Goal: Task Accomplishment & Management: Manage account settings

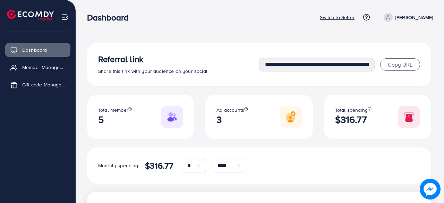
select select "*"
select select "****"
select select "*"
select select "****"
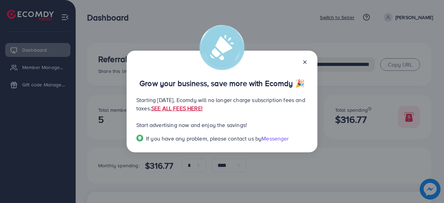
click at [203, 109] on link "SEE ALL FEES HERE!" at bounding box center [176, 108] width 51 height 8
click at [302, 63] on icon at bounding box center [305, 62] width 6 height 6
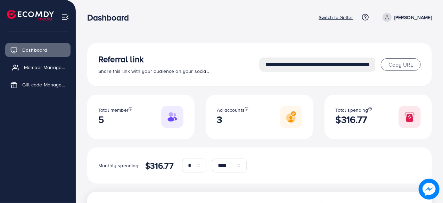
click at [46, 70] on span "Member Management" at bounding box center [45, 67] width 43 height 7
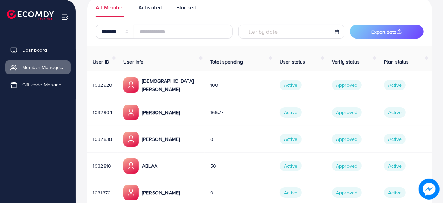
scroll to position [35, 0]
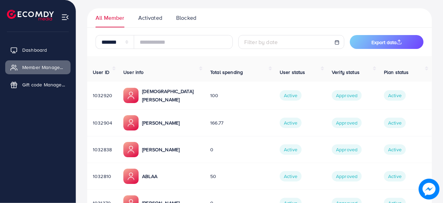
click at [158, 119] on p "Asad ibrahim" at bounding box center [160, 123] width 37 height 8
click at [157, 87] on p "[DEMOGRAPHIC_DATA][PERSON_NAME]" at bounding box center [170, 95] width 57 height 17
click at [51, 53] on link "Dashboard" at bounding box center [37, 50] width 65 height 14
select select "*"
select select "****"
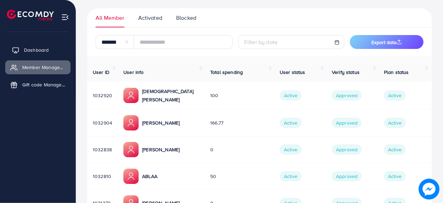
select select "*"
select select "****"
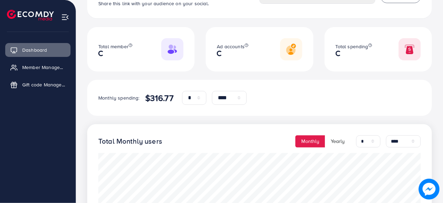
scroll to position [69, 0]
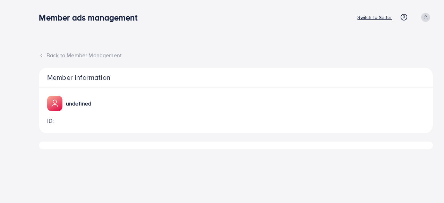
select select "**"
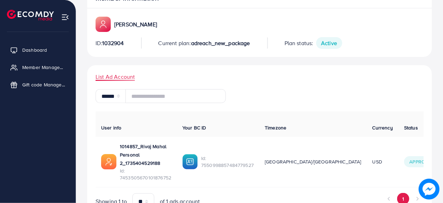
scroll to position [95, 0]
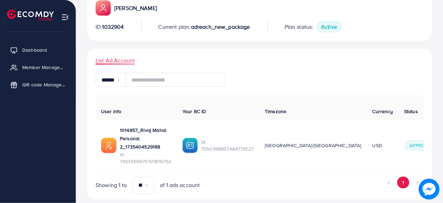
click at [134, 126] on p "1014857_Rivaj Mahal Personal 2_1735404529188" at bounding box center [145, 138] width 51 height 25
click at [133, 140] on p "1014857_Rivaj Mahal Personal 2_1735404529188" at bounding box center [145, 138] width 51 height 25
click at [237, 142] on span "Id: 7550998857484779527" at bounding box center [227, 146] width 52 height 14
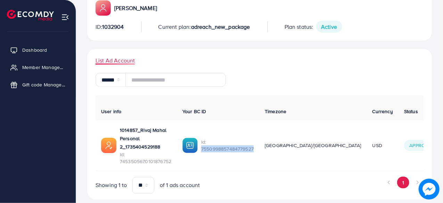
click at [237, 142] on span "Id: 7550998857484779527" at bounding box center [227, 146] width 52 height 14
click at [108, 139] on img at bounding box center [108, 145] width 15 height 15
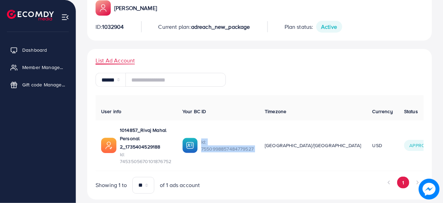
click at [108, 139] on img at bounding box center [108, 145] width 15 height 15
click at [109, 139] on img at bounding box center [108, 145] width 15 height 15
click at [124, 126] on p "1014857_Rivaj Mahal Personal 2_1735404529188" at bounding box center [145, 138] width 51 height 25
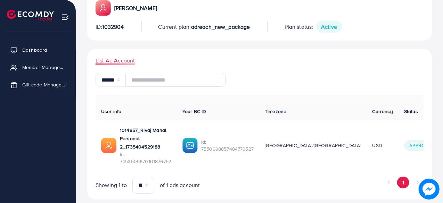
click at [153, 128] on p "1014857_Rivaj Mahal Personal 2_1735404529188" at bounding box center [145, 138] width 51 height 25
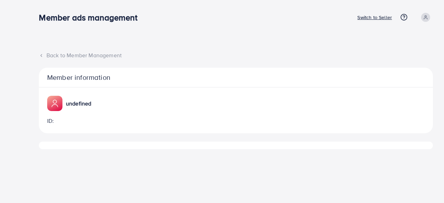
select select "**"
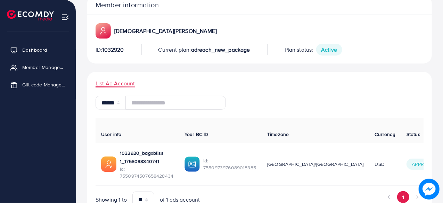
scroll to position [87, 0]
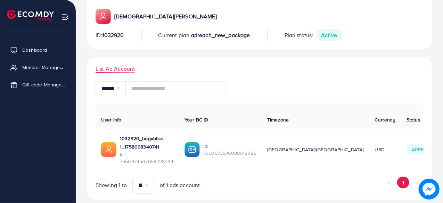
click at [124, 134] on p "1032920_bagxbliss 1_1758098340741" at bounding box center [146, 142] width 53 height 17
click at [134, 140] on p "1032920_bagxbliss 1_1758098340741" at bounding box center [146, 142] width 53 height 17
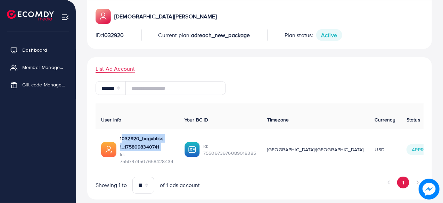
click at [134, 140] on p "1032920_bagxbliss 1_1758098340741" at bounding box center [146, 142] width 53 height 17
click at [404, 177] on button "1" at bounding box center [403, 183] width 12 height 12
